Goal: Information Seeking & Learning: Learn about a topic

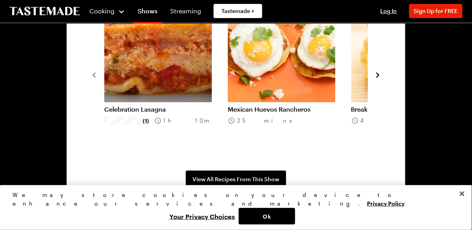
scroll to position [627, 0]
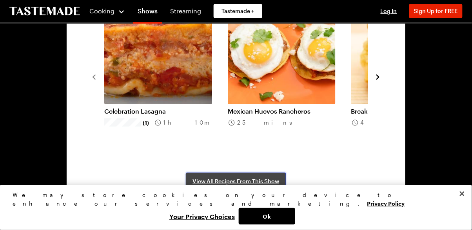
click at [247, 179] on span "View All Recipes From This Show" at bounding box center [236, 181] width 87 height 8
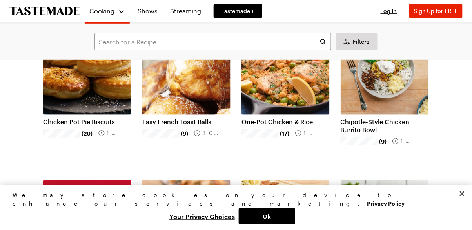
scroll to position [89, 0]
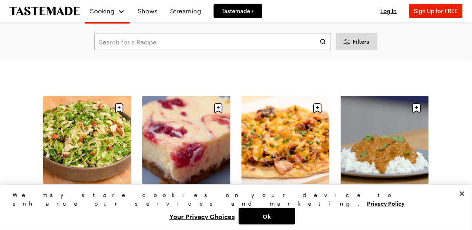
scroll to position [2781, 0]
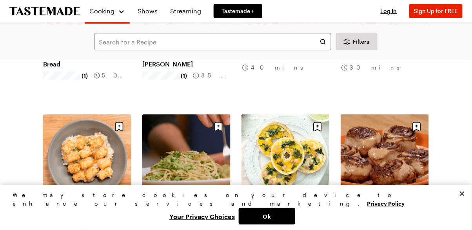
scroll to position [6598, 0]
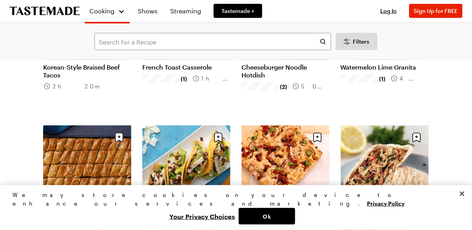
scroll to position [8277, 0]
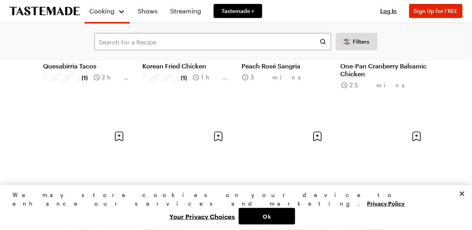
scroll to position [10118, 0]
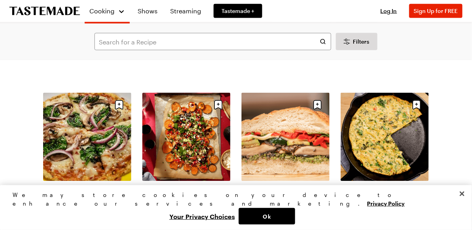
scroll to position [12298, 0]
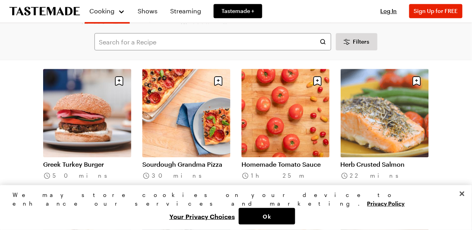
scroll to position [13242, 0]
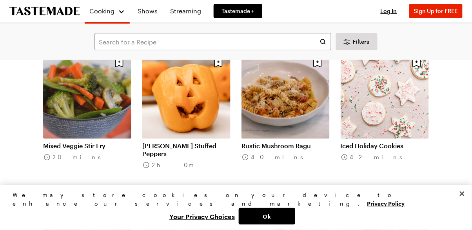
scroll to position [15408, 0]
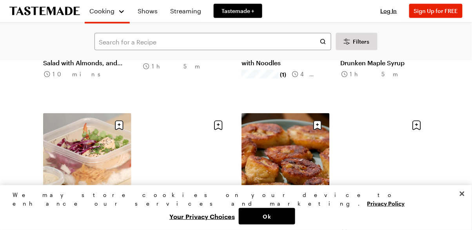
scroll to position [15653, 0]
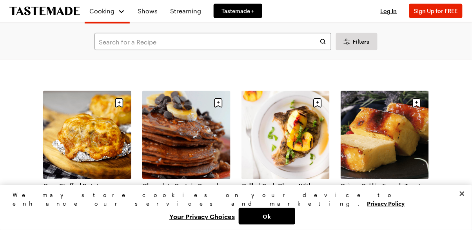
scroll to position [17669, 0]
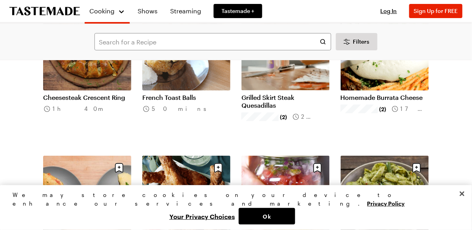
scroll to position [18692, 0]
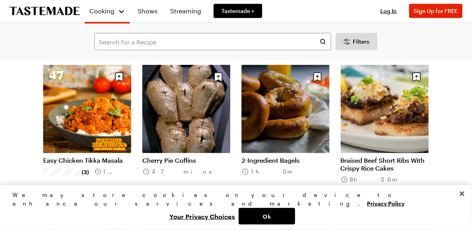
scroll to position [19537, 0]
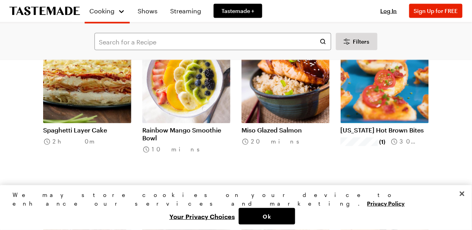
scroll to position [21714, 0]
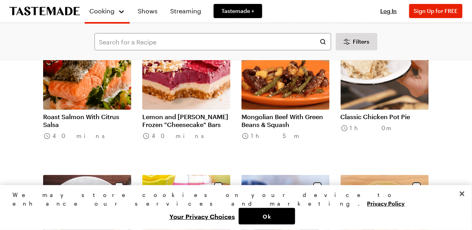
scroll to position [22031, 0]
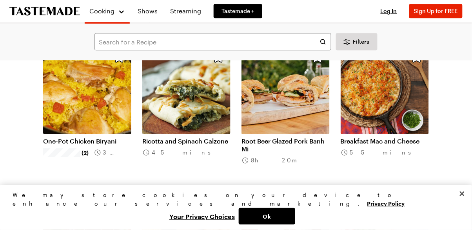
scroll to position [23238, 0]
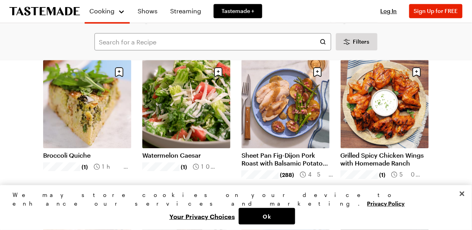
scroll to position [25221, 0]
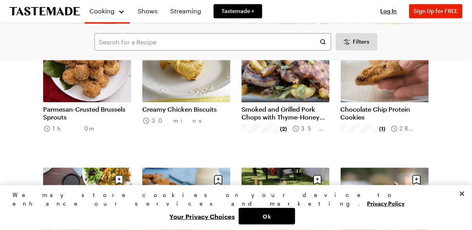
scroll to position [26493, 0]
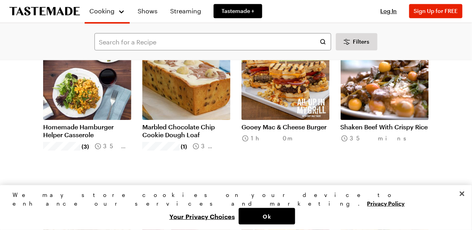
scroll to position [26620, 0]
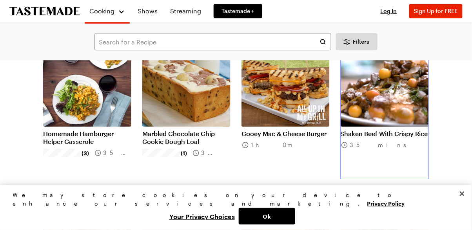
click at [399, 133] on link "Shaken Beef With Crispy Rice" at bounding box center [385, 133] width 88 height 8
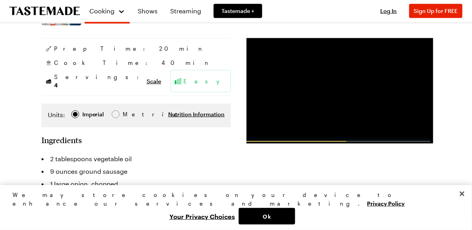
scroll to position [131, 0]
